Goal: Find specific page/section: Find specific page/section

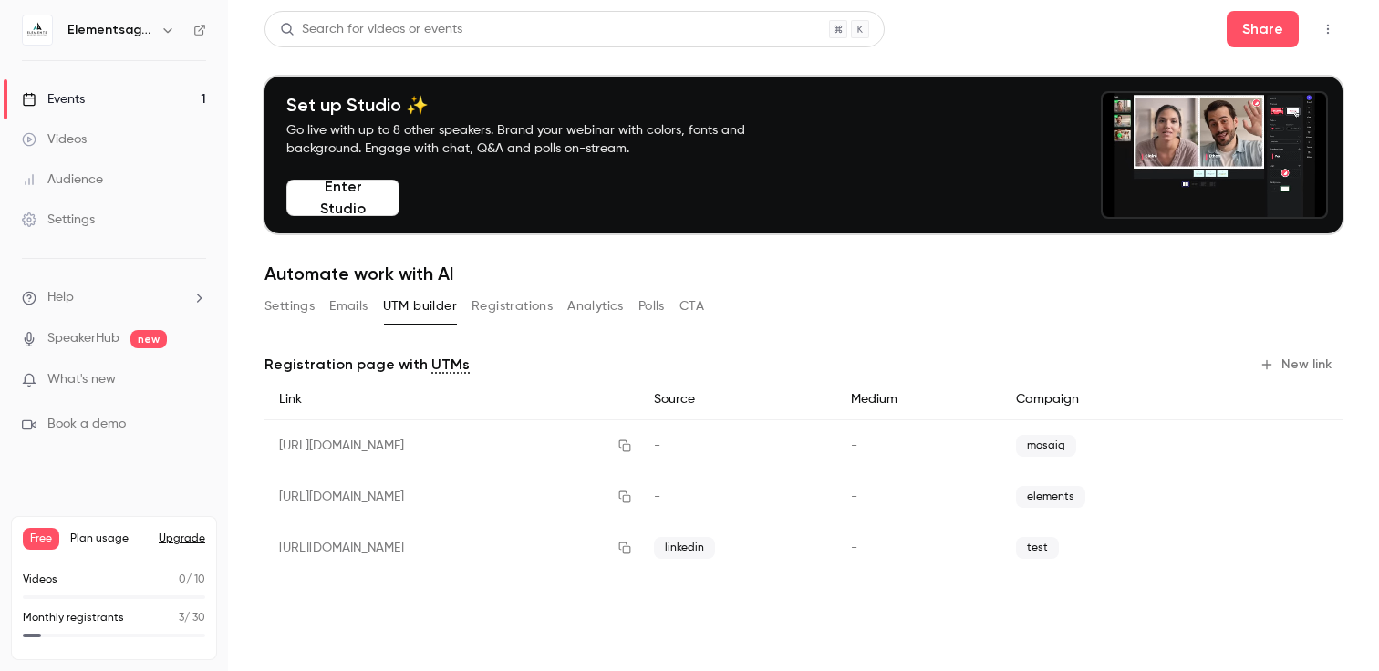
click at [53, 101] on div "Events" at bounding box center [53, 99] width 63 height 18
